Goal: Find specific page/section: Find specific page/section

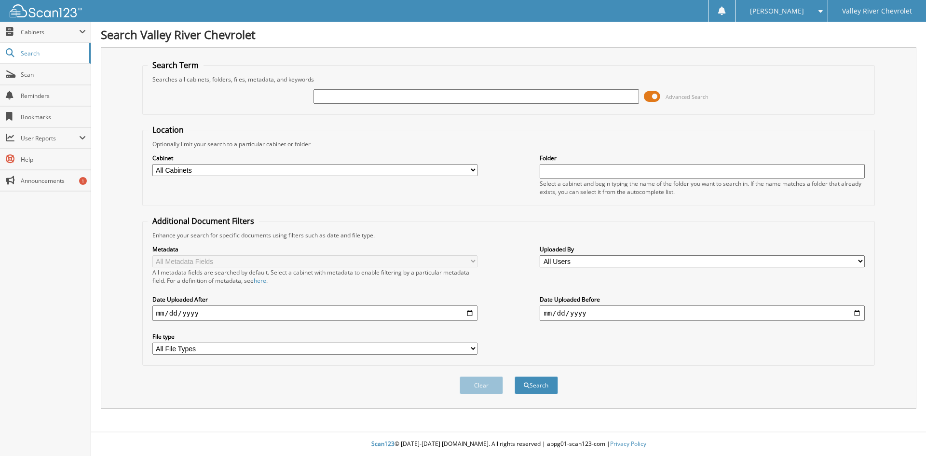
click at [346, 91] on input "text" at bounding box center [476, 96] width 325 height 14
type input "244238"
click at [515, 376] on button "Search" at bounding box center [536, 385] width 43 height 18
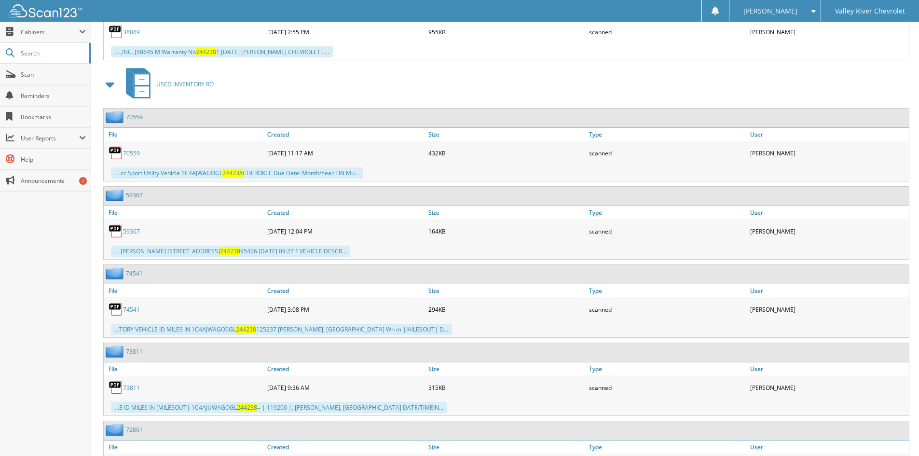
scroll to position [724, 0]
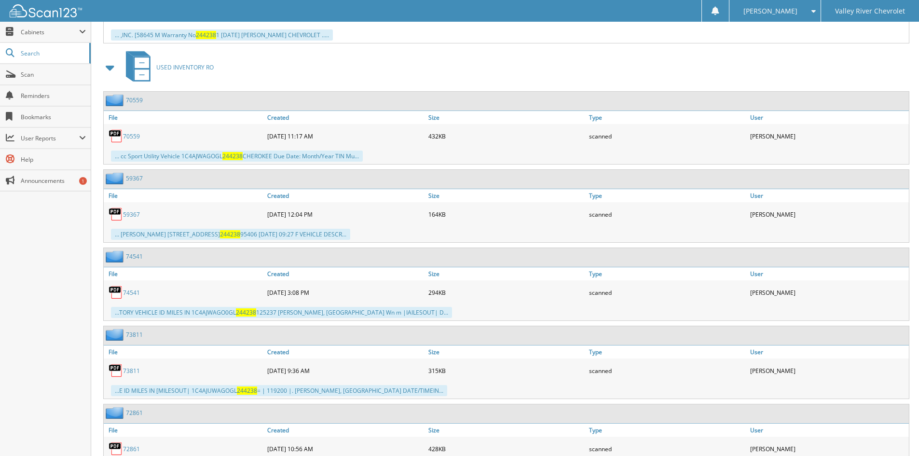
click at [117, 368] on img at bounding box center [116, 370] width 14 height 14
click at [118, 368] on img at bounding box center [116, 370] width 14 height 14
click at [132, 372] on link "73811" at bounding box center [131, 371] width 17 height 8
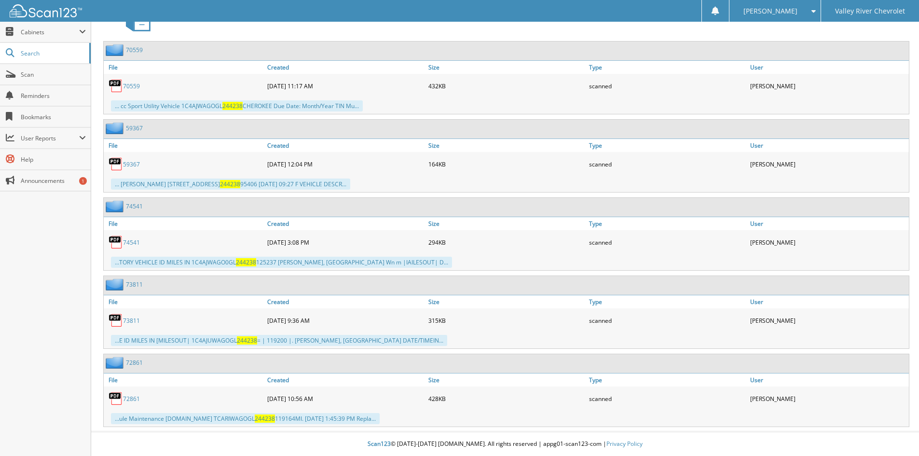
scroll to position [774, 0]
click at [115, 398] on img at bounding box center [116, 398] width 14 height 14
click at [119, 397] on img at bounding box center [116, 398] width 14 height 14
click at [126, 397] on link "72861" at bounding box center [131, 399] width 17 height 8
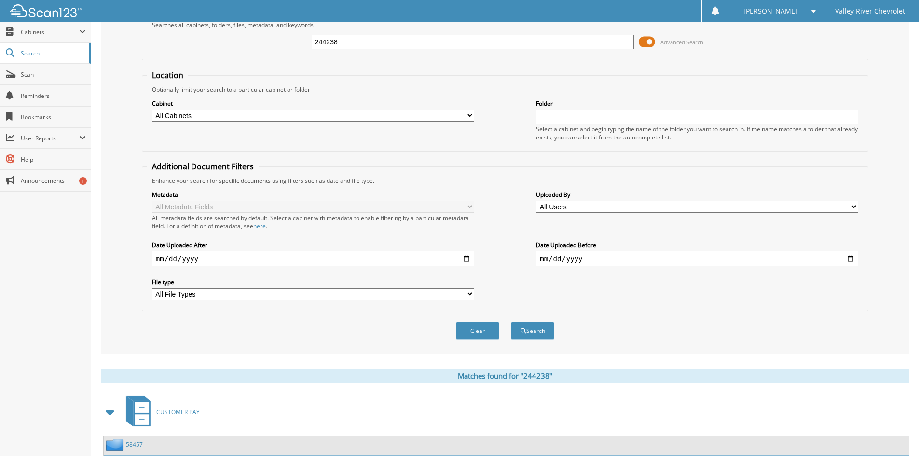
scroll to position [0, 0]
